Goal: Check status: Check status

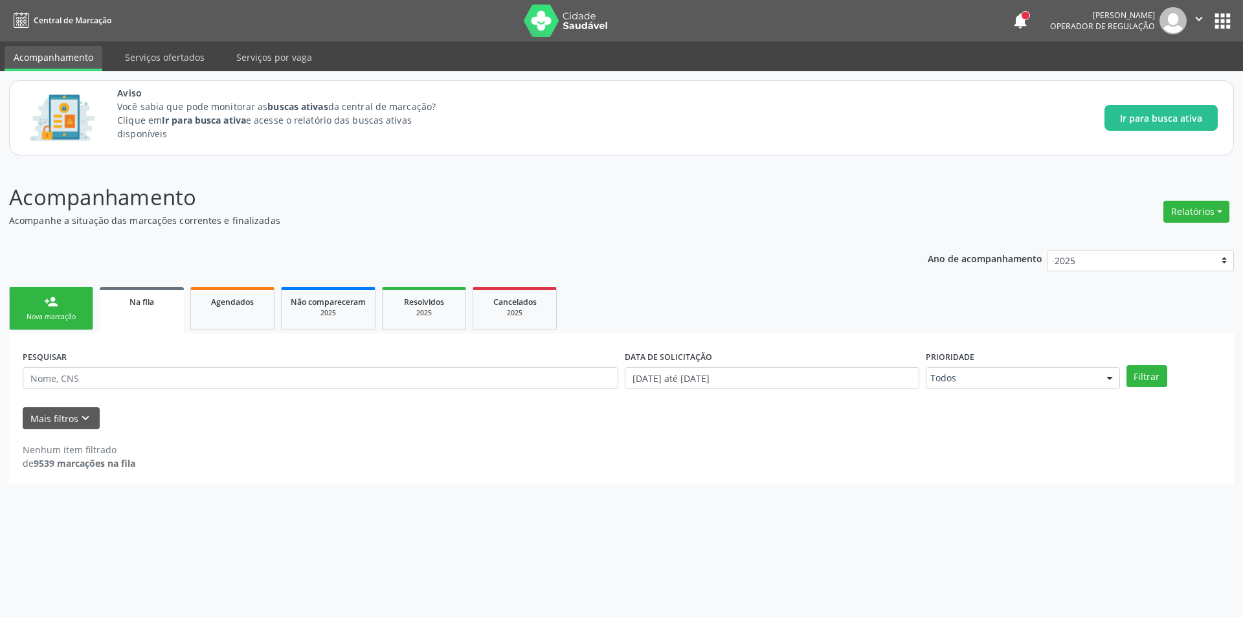
click at [144, 307] on span "Na fila" at bounding box center [142, 302] width 25 height 11
click at [156, 378] on input "text" at bounding box center [321, 378] width 596 height 22
click at [163, 383] on input "text" at bounding box center [321, 378] width 596 height 22
paste input "702408573618229"
type input "702408573618229"
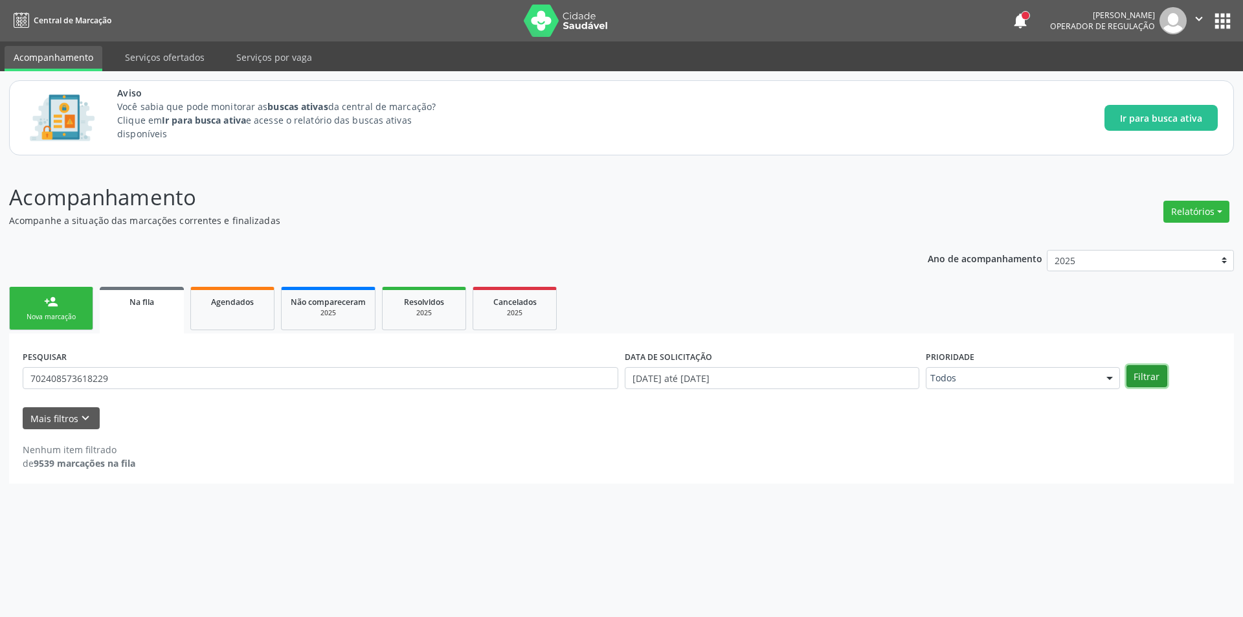
click at [1145, 379] on button "Filtrar" at bounding box center [1147, 376] width 41 height 22
click at [1148, 377] on button "Filtrar" at bounding box center [1147, 376] width 41 height 22
click at [1150, 377] on button "Filtrar" at bounding box center [1147, 376] width 41 height 22
drag, startPoint x: 122, startPoint y: 379, endPoint x: 19, endPoint y: 379, distance: 103.0
click at [19, 379] on div "PESQUISAR 702408573618229" at bounding box center [320, 372] width 602 height 51
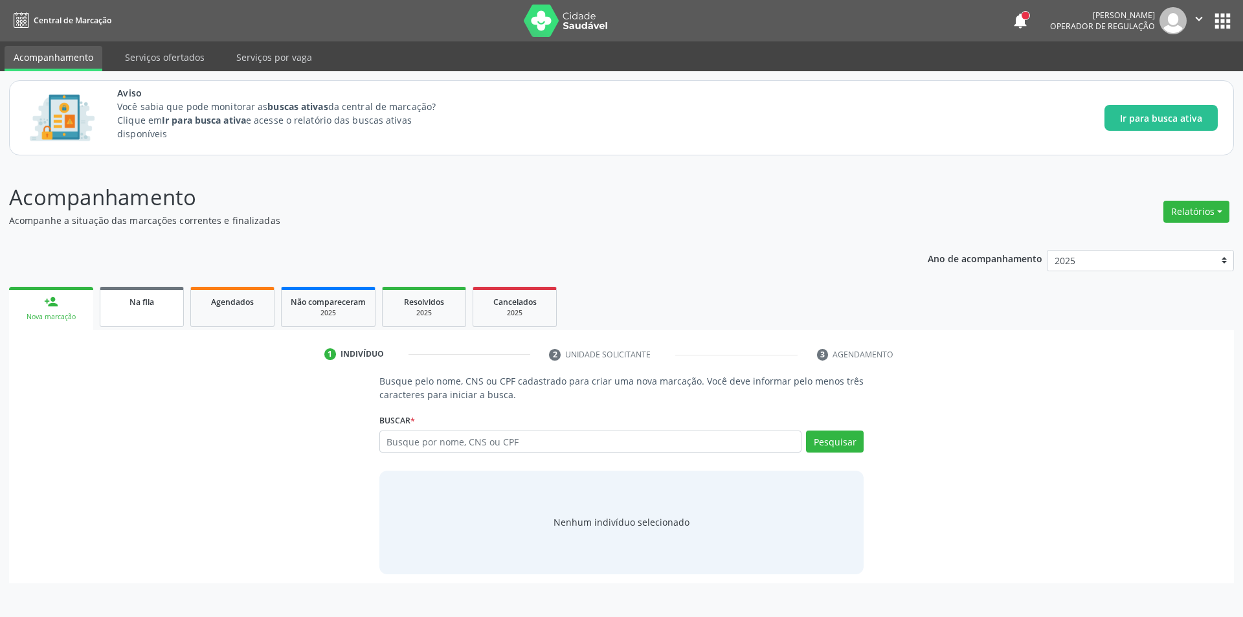
click at [154, 296] on div "Na fila" at bounding box center [141, 302] width 65 height 14
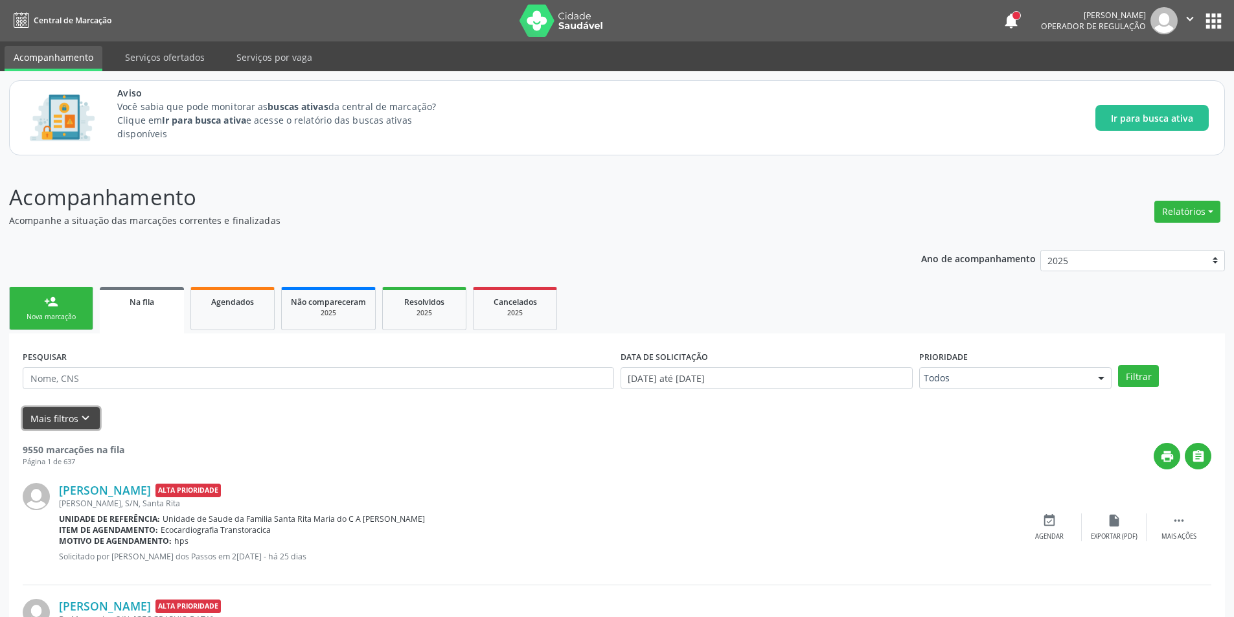
click at [80, 415] on icon "keyboard_arrow_down" at bounding box center [85, 418] width 14 height 14
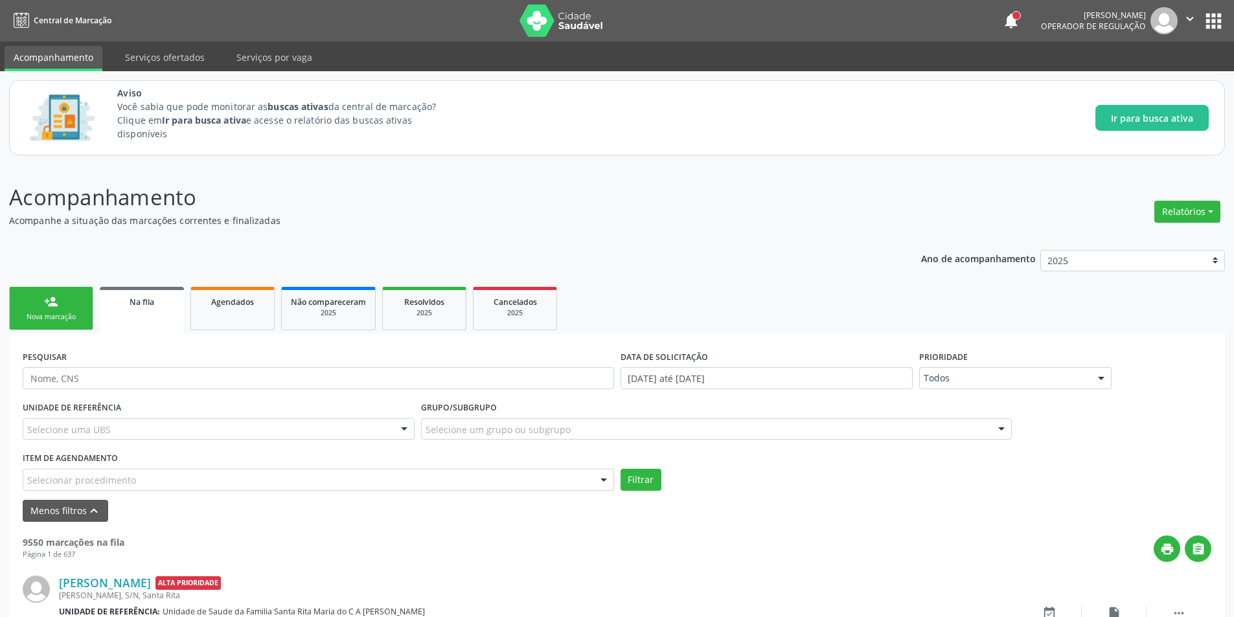
click at [170, 474] on div "Selecionar procedimento" at bounding box center [318, 480] width 591 height 22
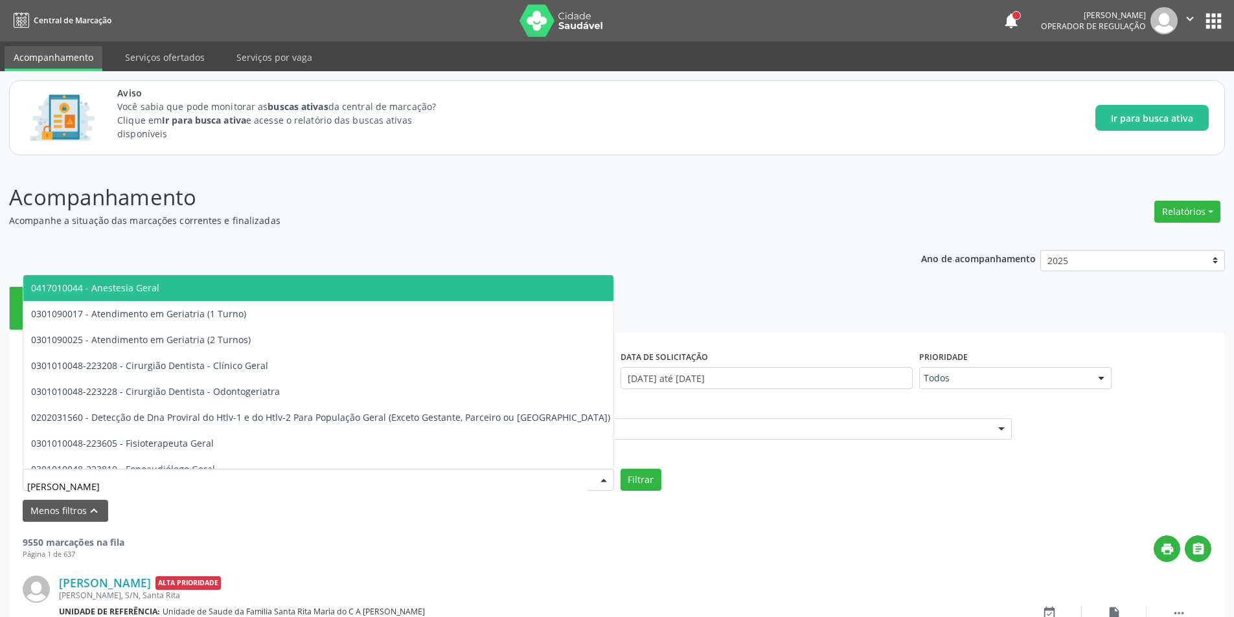
type input "GERIA"
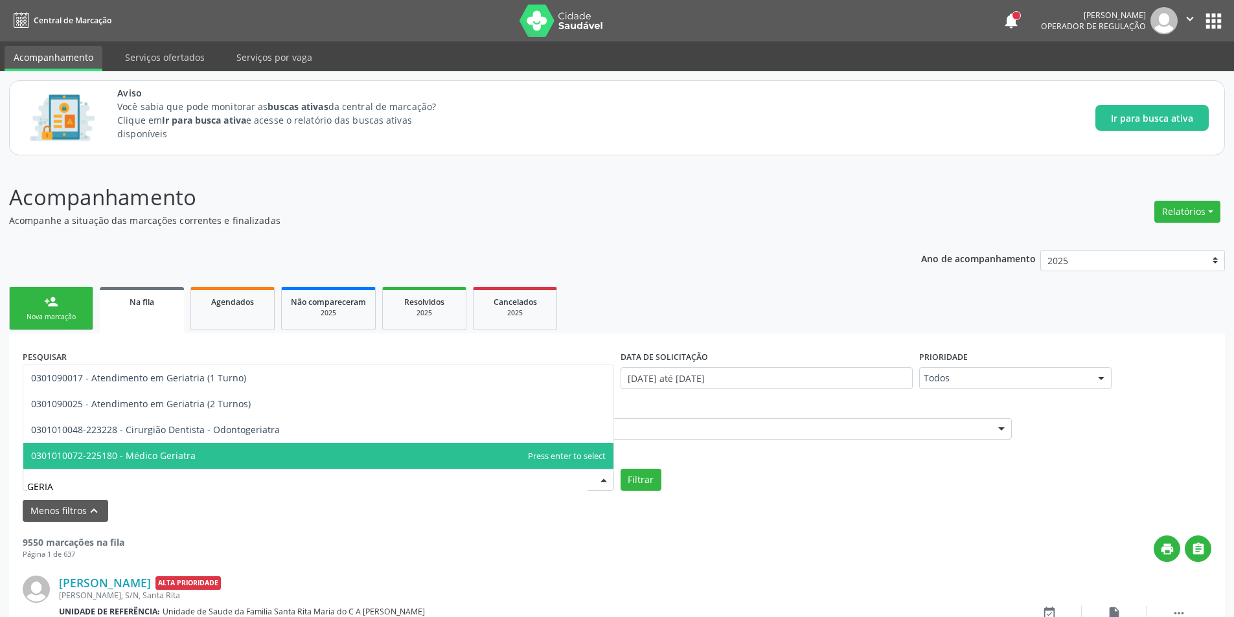
click at [183, 454] on span "0301010072-225180 - Médico Geriatra" at bounding box center [113, 455] width 164 height 12
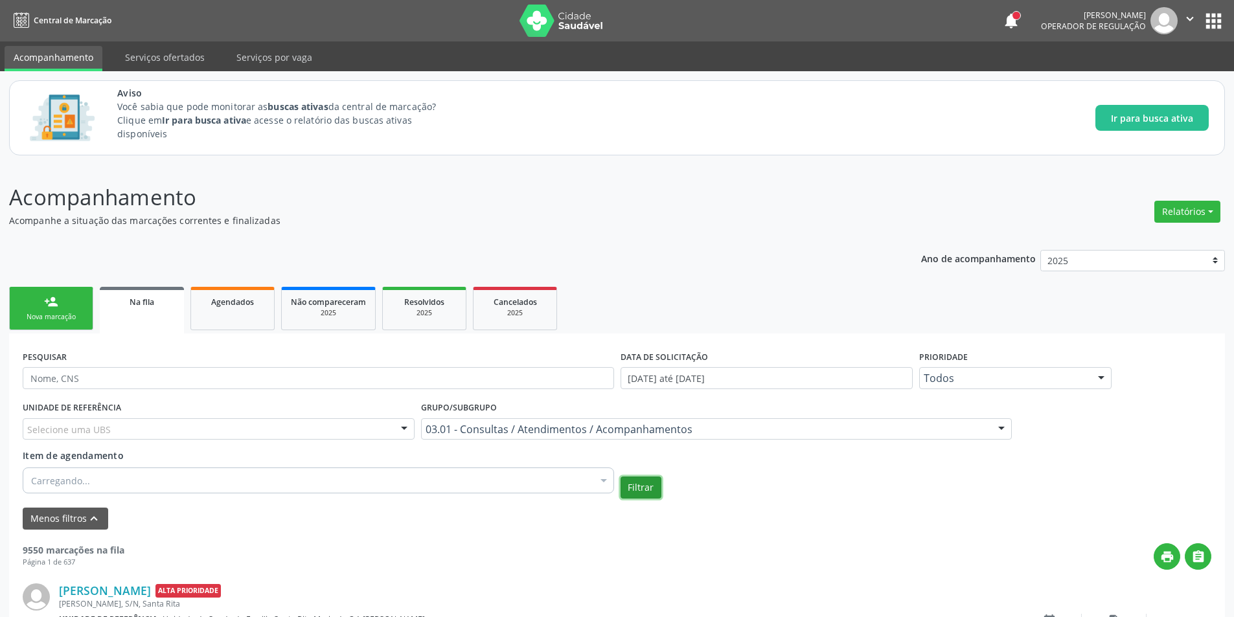
click at [644, 490] on button "Filtrar" at bounding box center [640, 488] width 41 height 22
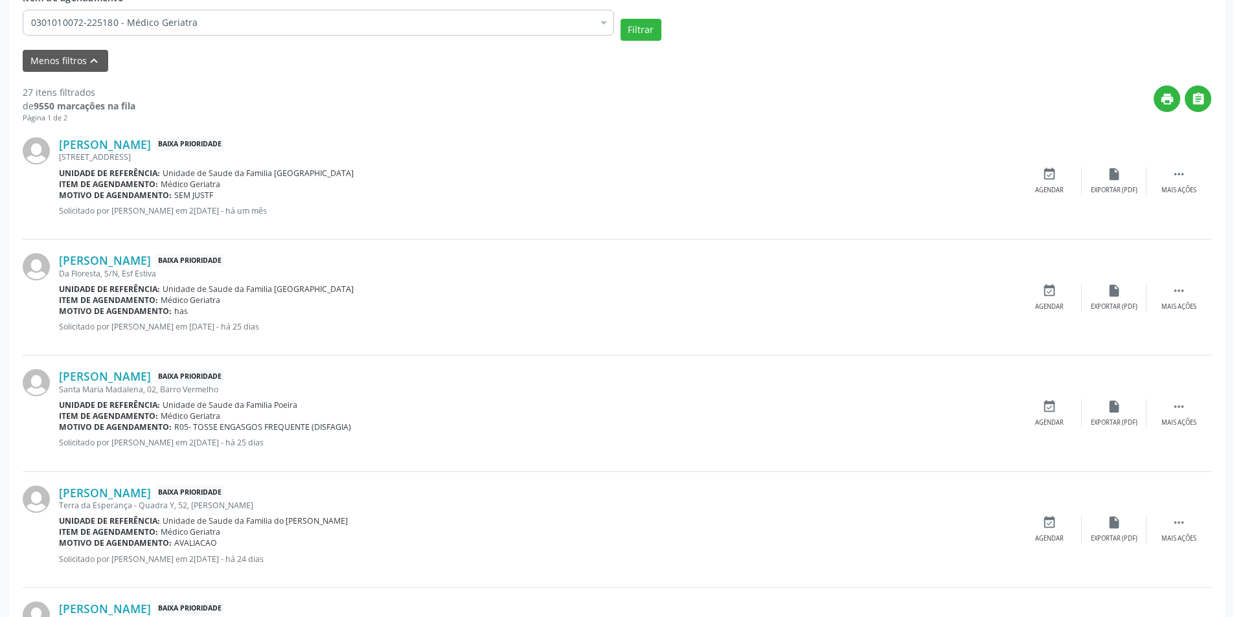
scroll to position [453, 0]
